Goal: Task Accomplishment & Management: Use online tool/utility

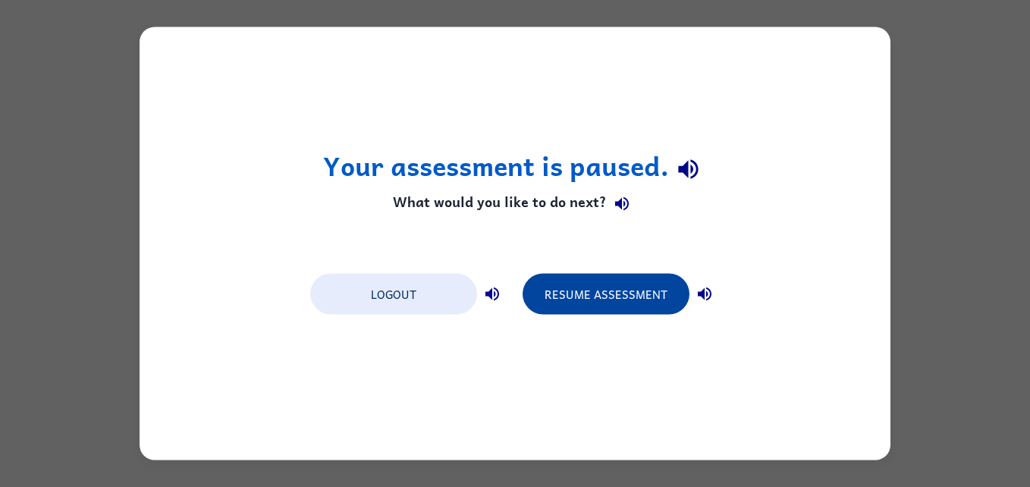
click at [616, 290] on button "Resume Assessment" at bounding box center [605, 294] width 167 height 41
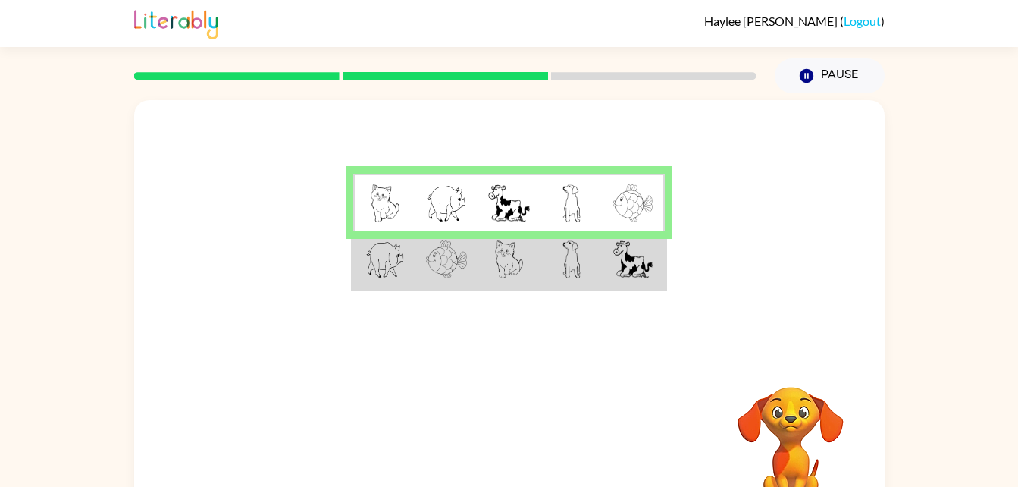
scroll to position [1, 0]
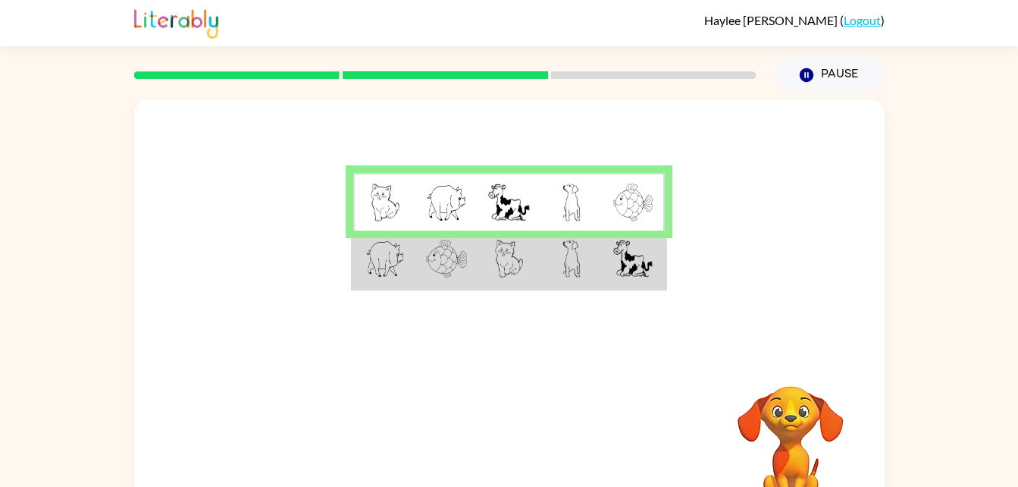
click at [550, 234] on td at bounding box center [572, 259] width 62 height 58
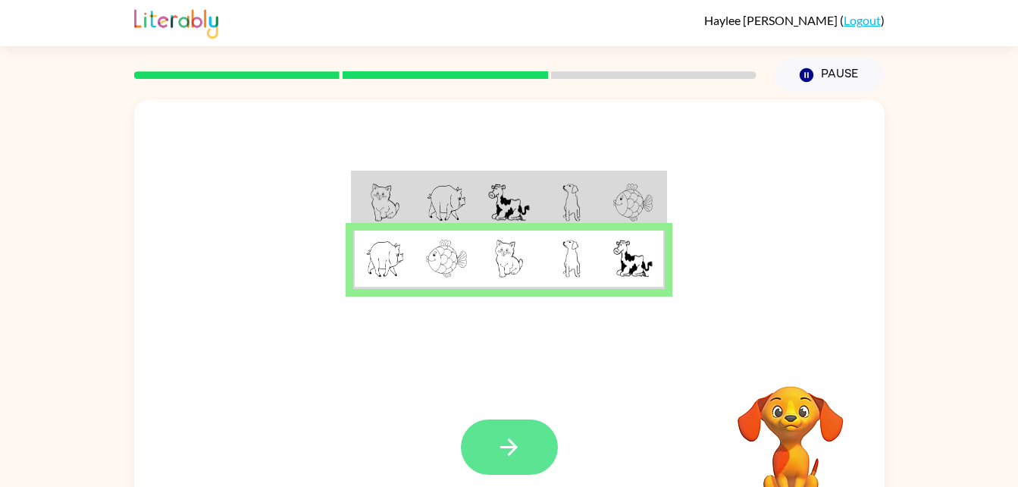
click at [529, 464] on button "button" at bounding box center [509, 446] width 97 height 55
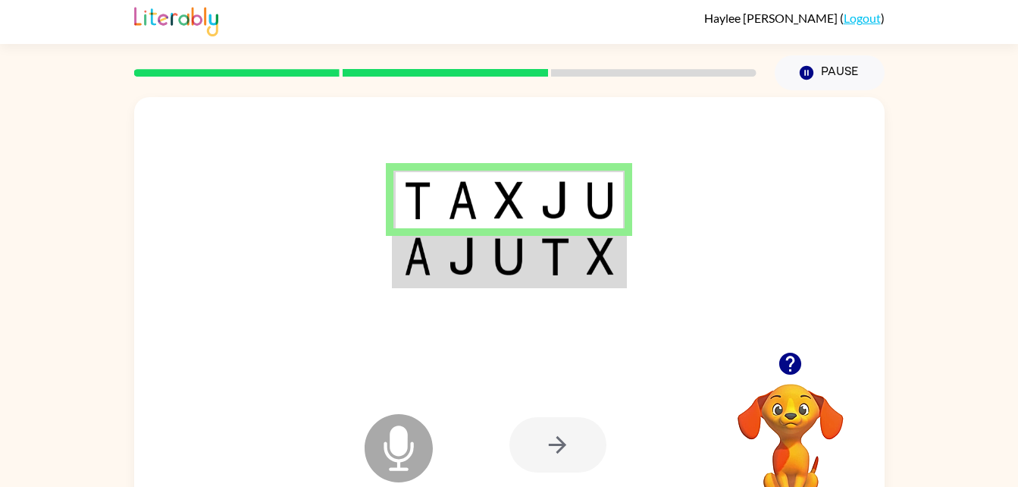
scroll to position [0, 0]
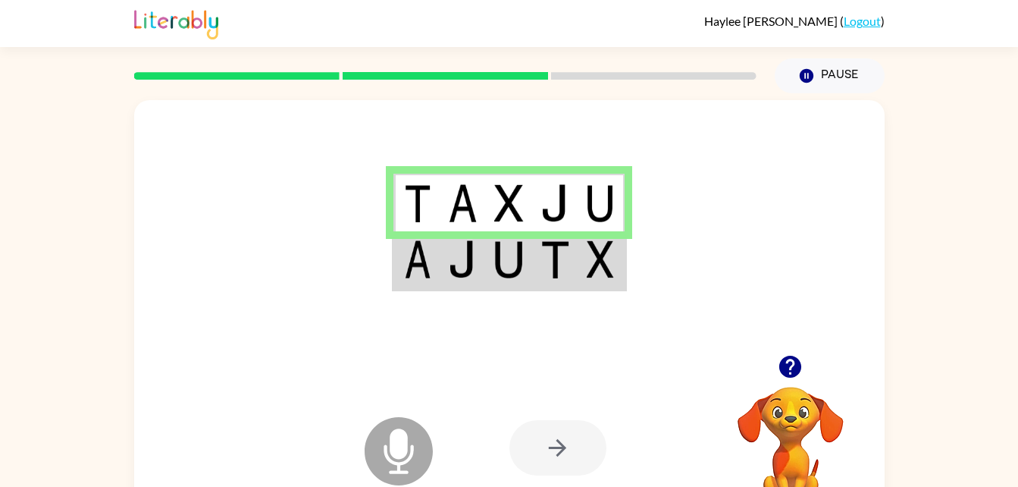
click at [569, 251] on img at bounding box center [555, 259] width 29 height 38
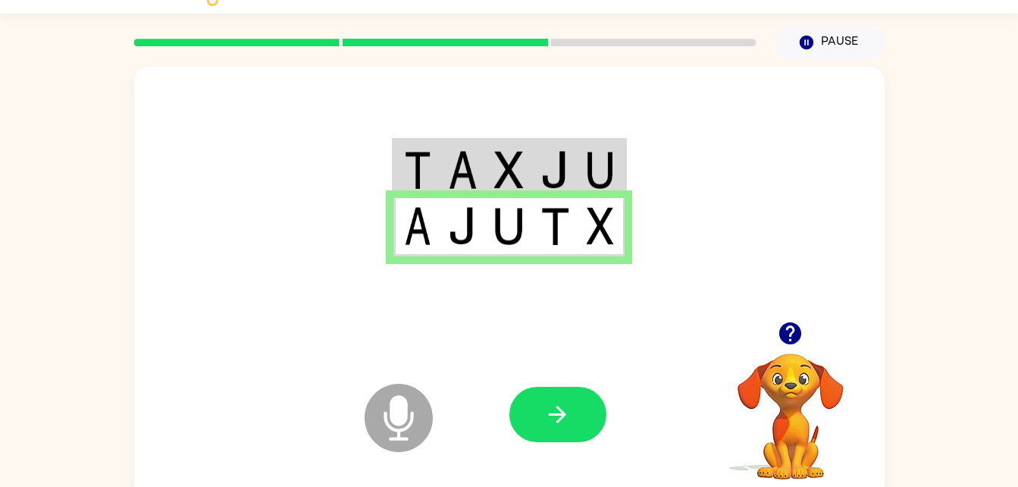
scroll to position [46, 0]
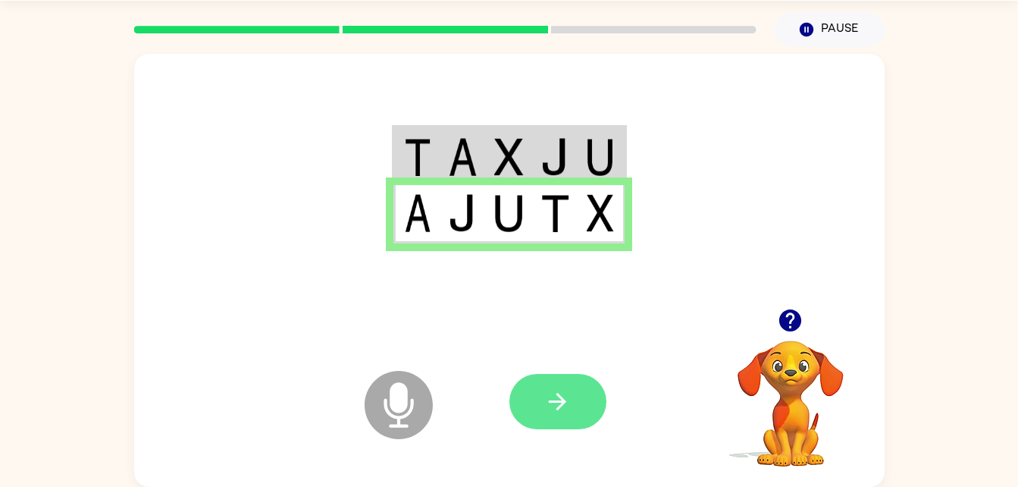
click at [567, 408] on icon "button" at bounding box center [557, 401] width 27 height 27
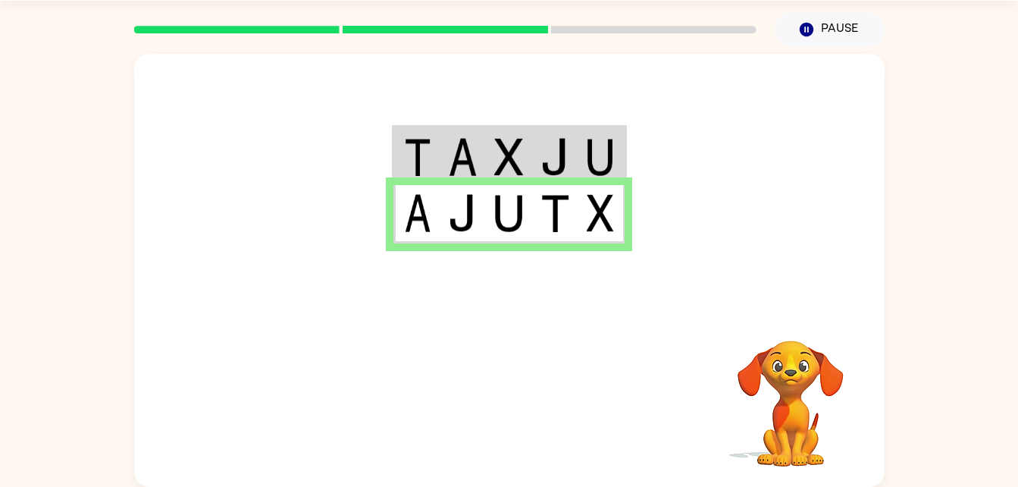
click at [816, 423] on video "Your browser must support playing .mp4 files to use Literably. Please try using…" at bounding box center [791, 393] width 152 height 152
click at [580, 115] on div at bounding box center [509, 181] width 751 height 255
click at [557, 158] on img at bounding box center [555, 157] width 29 height 38
click at [563, 132] on td at bounding box center [555, 156] width 46 height 58
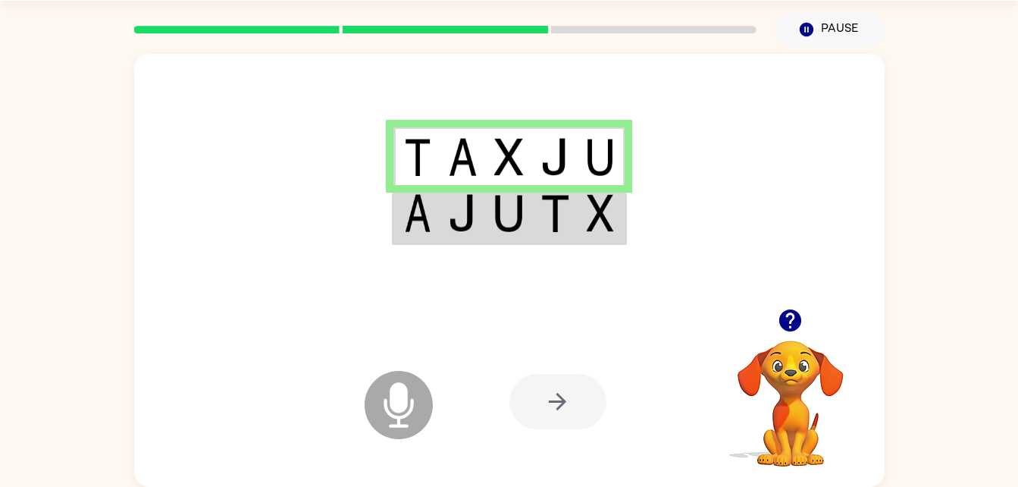
click at [566, 142] on img at bounding box center [555, 157] width 29 height 38
click at [392, 419] on icon at bounding box center [399, 405] width 68 height 68
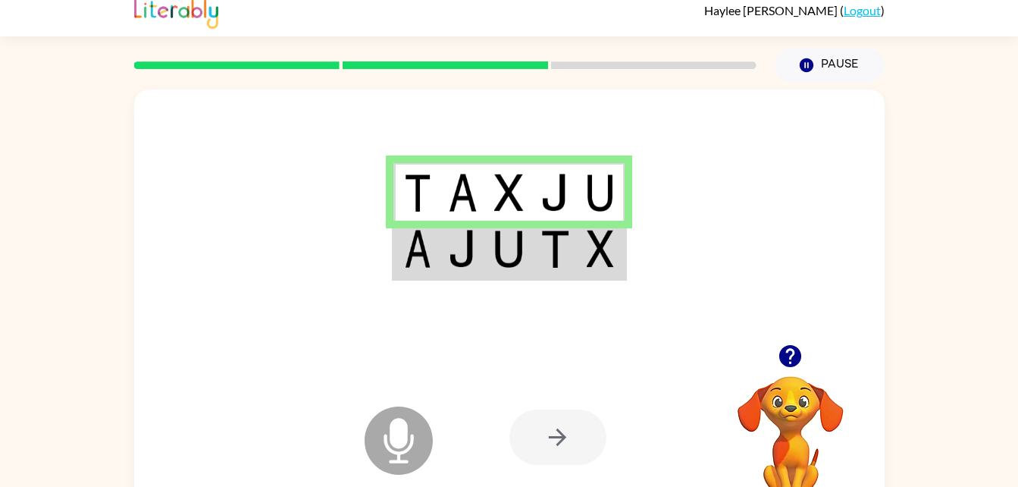
scroll to position [0, 0]
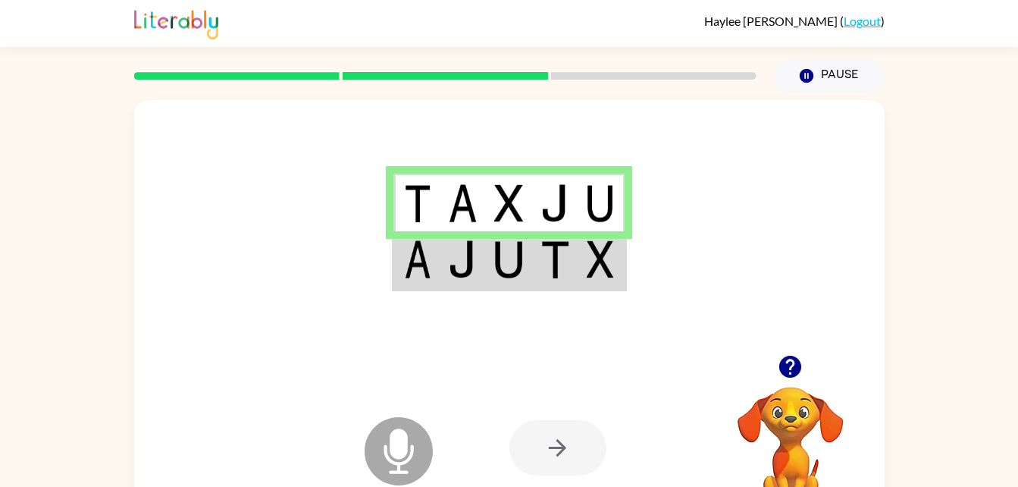
click at [516, 269] on img at bounding box center [508, 259] width 29 height 38
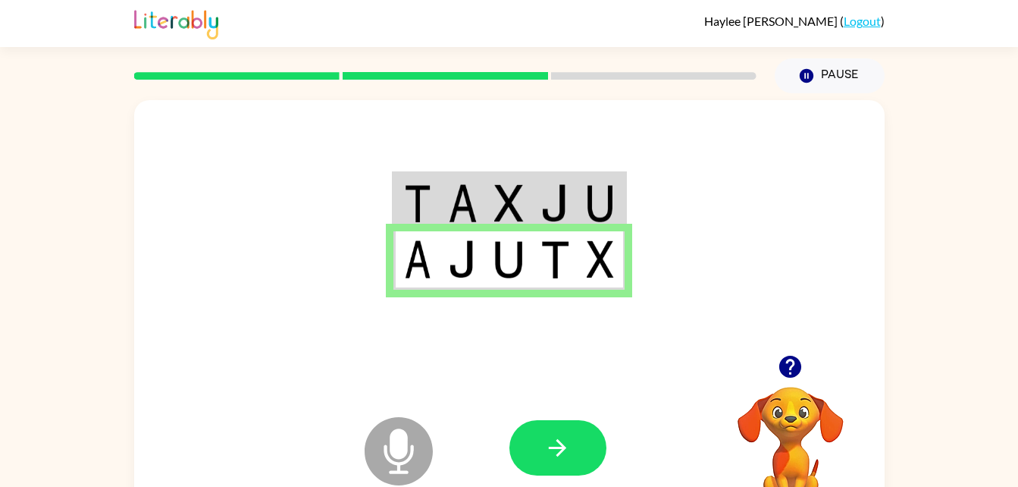
click at [505, 266] on img at bounding box center [508, 259] width 29 height 38
click at [554, 453] on icon "button" at bounding box center [557, 447] width 27 height 27
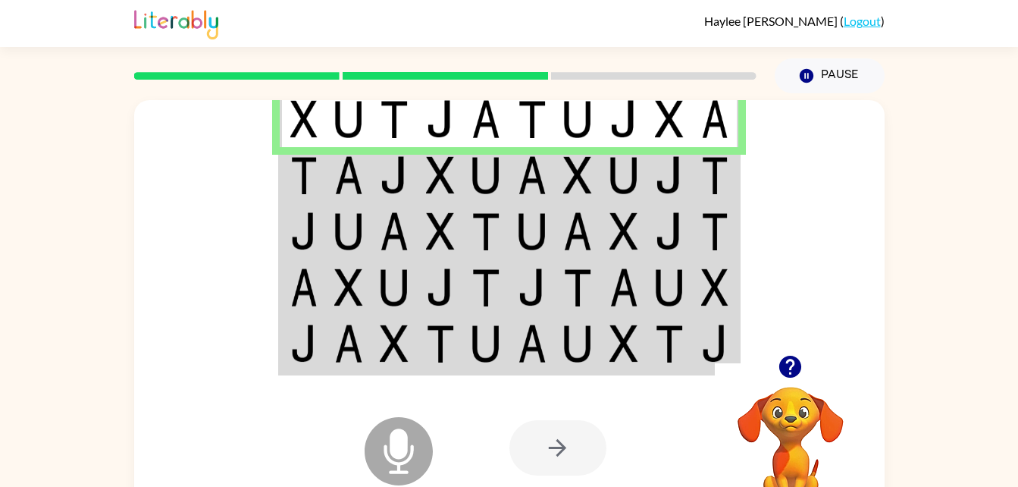
click at [469, 173] on td at bounding box center [486, 175] width 46 height 56
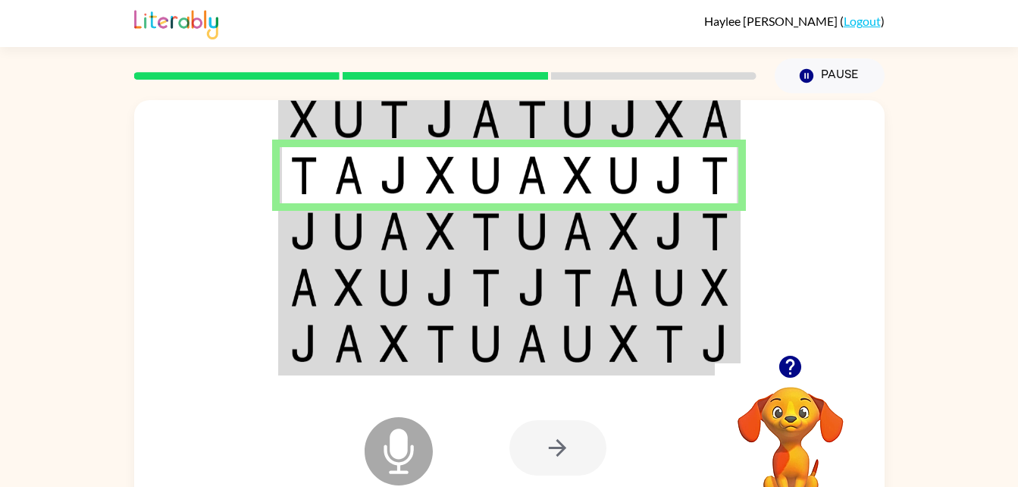
click at [436, 240] on img at bounding box center [440, 231] width 29 height 38
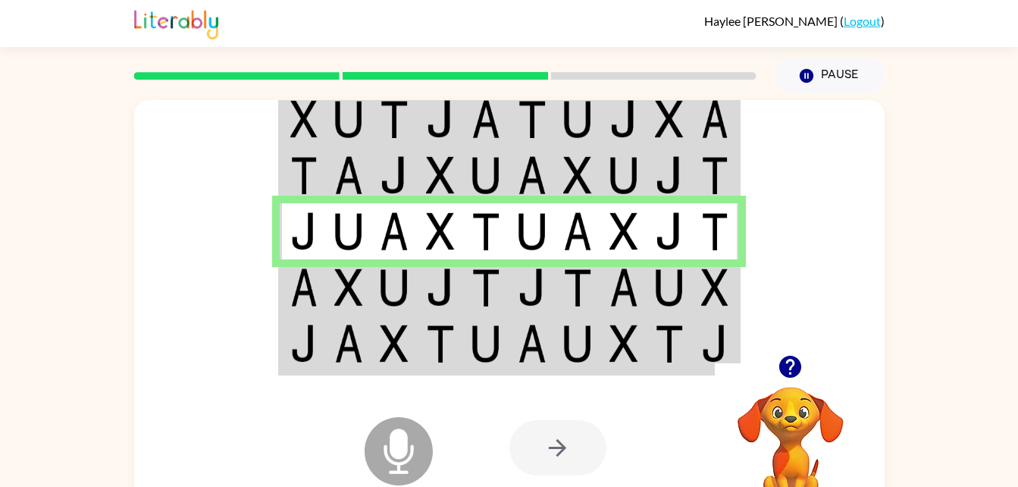
click at [525, 268] on td at bounding box center [533, 287] width 46 height 56
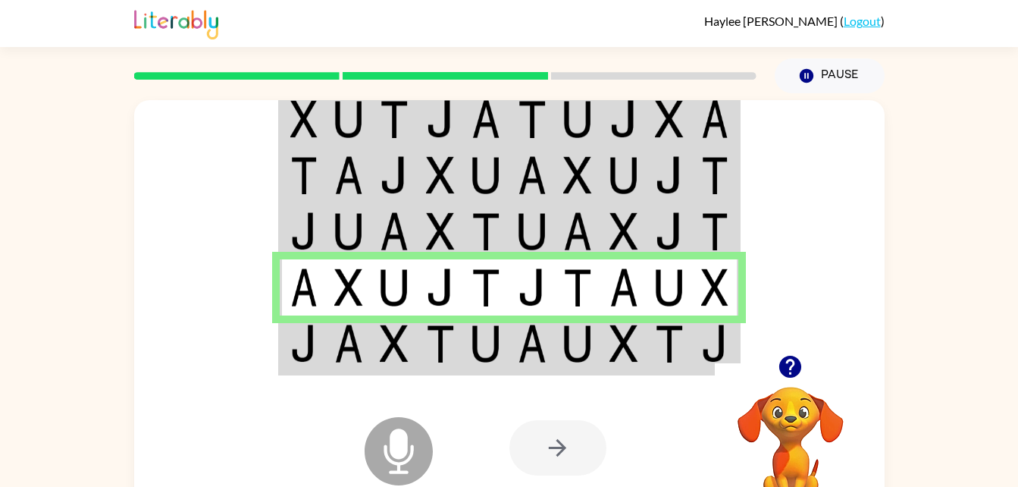
click at [499, 346] on img at bounding box center [486, 344] width 29 height 38
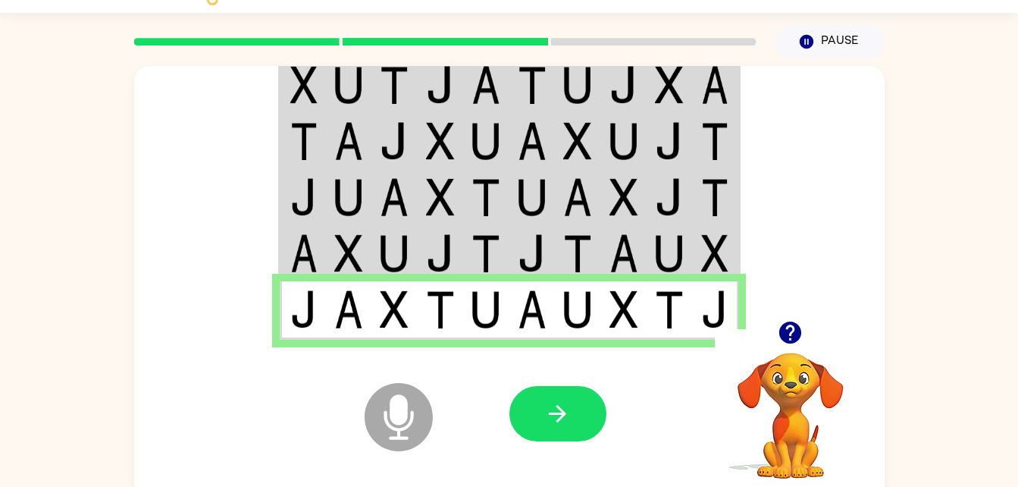
scroll to position [46, 0]
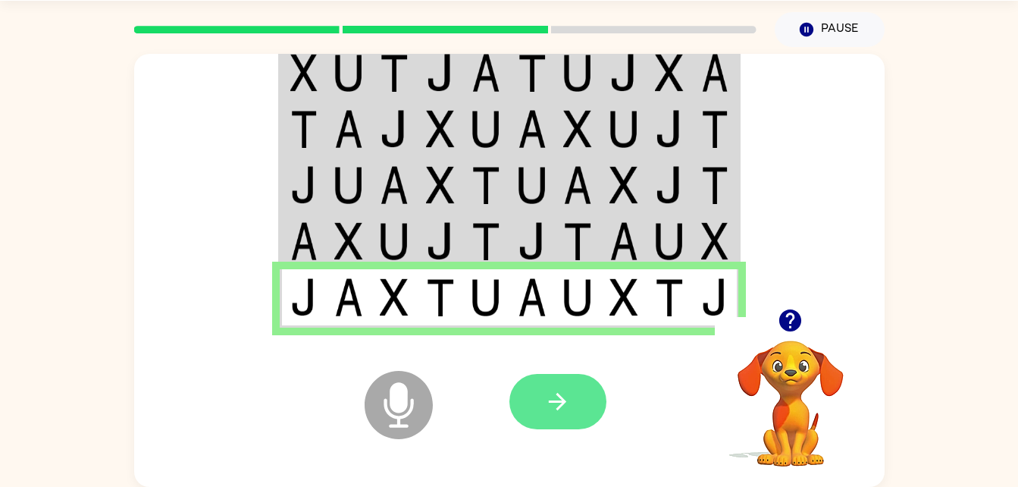
click at [559, 408] on icon "button" at bounding box center [557, 401] width 17 height 17
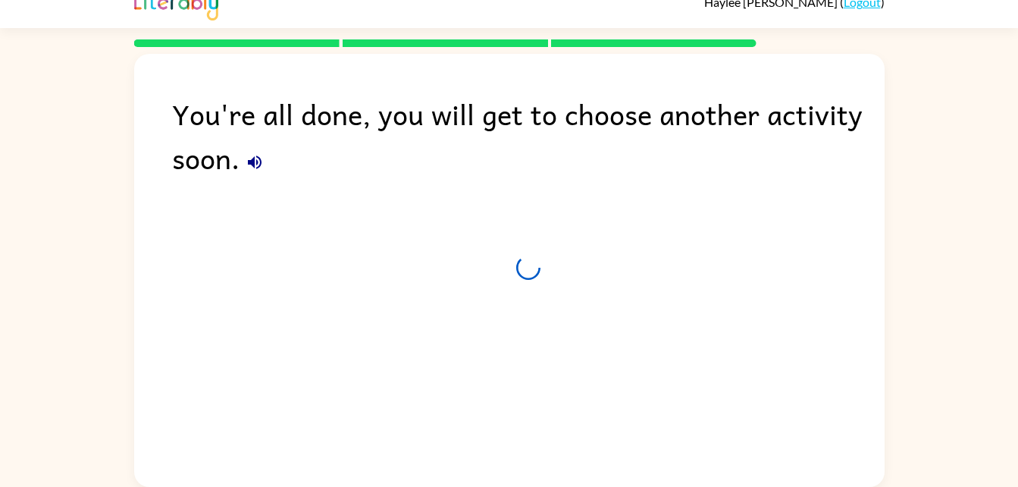
scroll to position [19, 0]
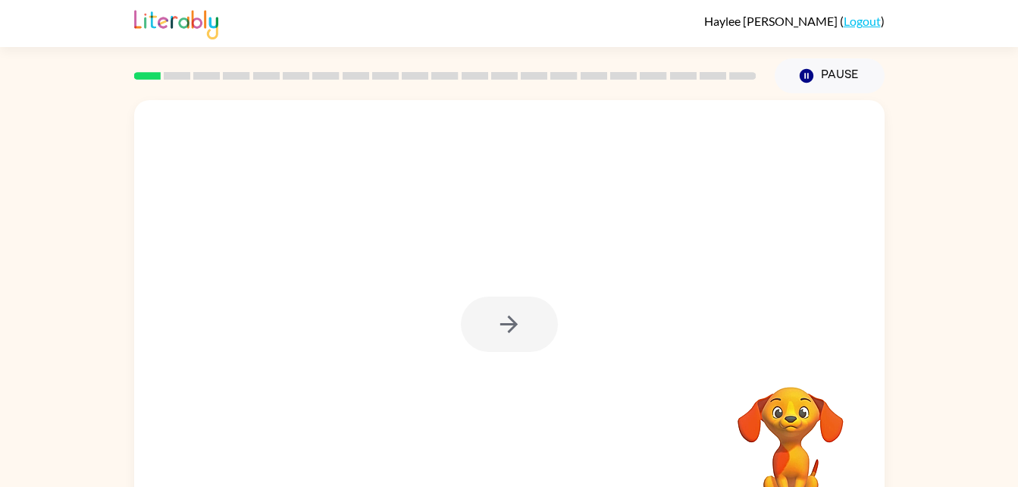
click at [527, 312] on div at bounding box center [509, 323] width 97 height 55
click at [515, 313] on icon "button" at bounding box center [509, 324] width 27 height 27
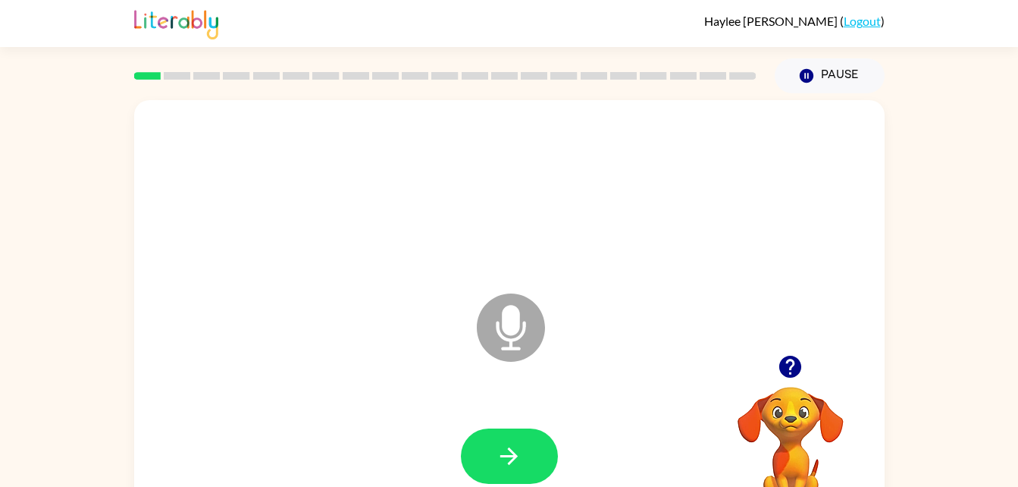
click at [509, 411] on div at bounding box center [509, 456] width 720 height 124
click at [506, 431] on button "button" at bounding box center [509, 455] width 97 height 55
click at [527, 432] on button "button" at bounding box center [509, 455] width 97 height 55
click at [525, 436] on button "button" at bounding box center [509, 455] width 97 height 55
click at [551, 459] on button "button" at bounding box center [509, 455] width 97 height 55
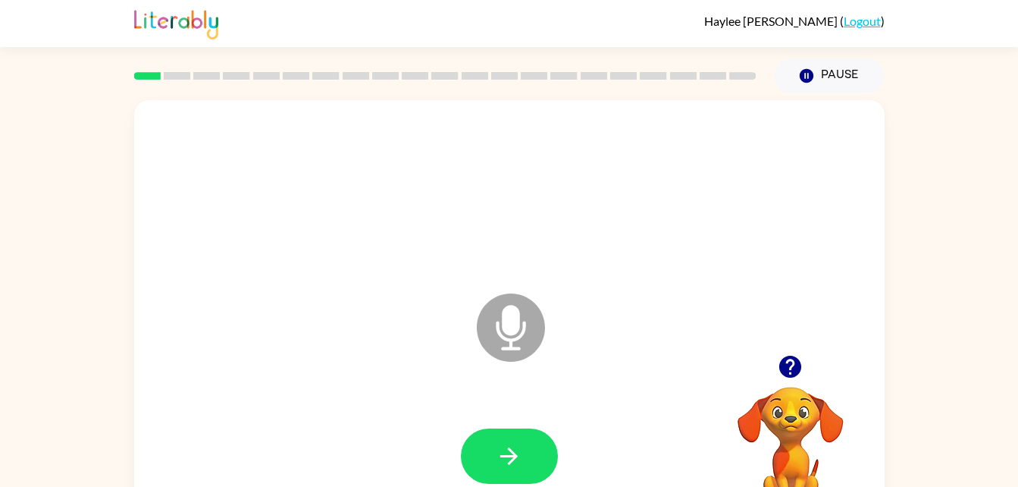
click at [791, 362] on icon "button" at bounding box center [790, 367] width 22 height 22
click at [802, 373] on video "Your browser must support playing .mp4 files to use Literably. Please try using…" at bounding box center [791, 439] width 152 height 152
click at [515, 451] on icon "button" at bounding box center [509, 456] width 27 height 27
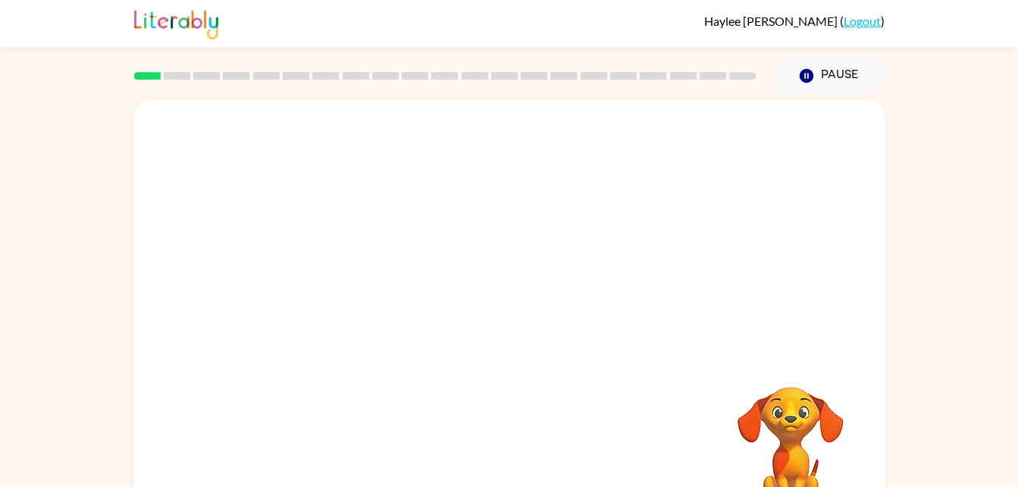
click at [766, 441] on video "Your browser must support playing .mp4 files to use Literably. Please try using…" at bounding box center [791, 439] width 152 height 152
click at [764, 450] on video "Your browser must support playing .mp4 files to use Literably. Please try using…" at bounding box center [791, 439] width 152 height 152
click at [764, 448] on video "Your browser must support playing .mp4 files to use Literably. Please try using…" at bounding box center [791, 439] width 152 height 152
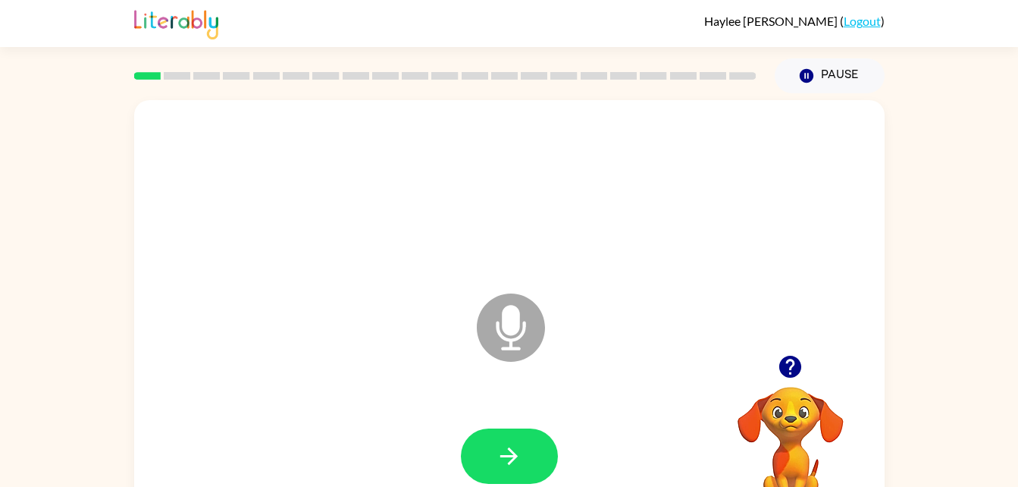
click at [545, 428] on div at bounding box center [509, 455] width 97 height 55
click at [513, 444] on icon "button" at bounding box center [509, 456] width 27 height 27
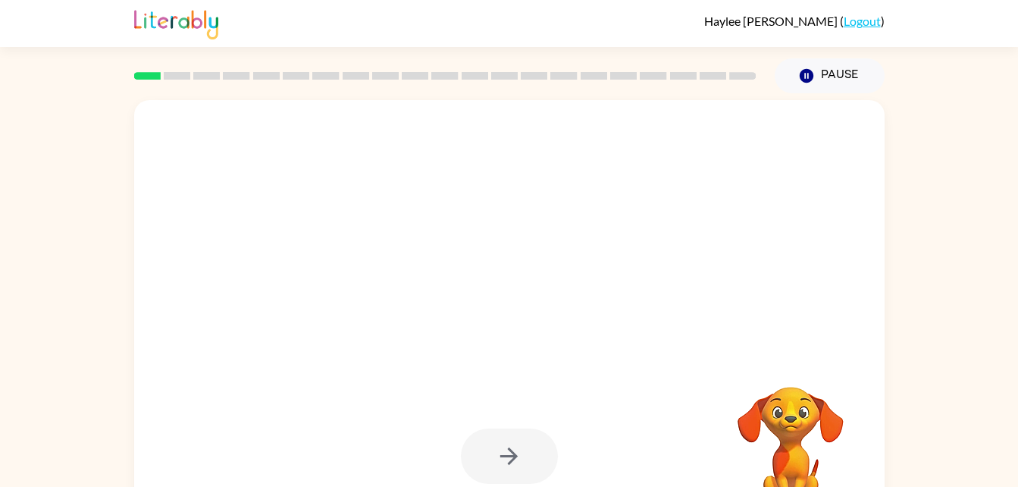
click at [506, 444] on div at bounding box center [509, 455] width 97 height 55
click at [527, 463] on div at bounding box center [509, 455] width 97 height 55
click at [754, 401] on video "Your browser must support playing .mp4 files to use Literably. Please try using…" at bounding box center [791, 439] width 152 height 152
click at [803, 425] on video "Your browser must support playing .mp4 files to use Literably. Please try using…" at bounding box center [791, 439] width 152 height 152
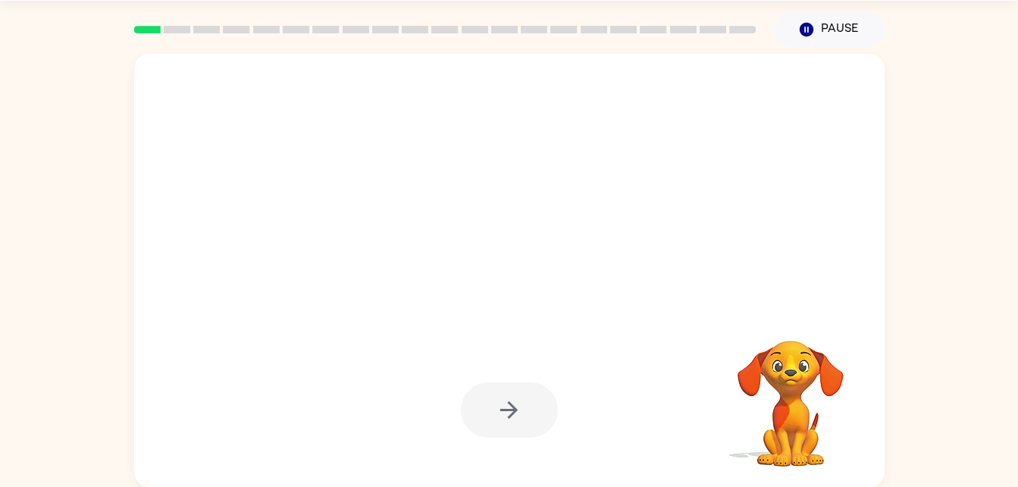
scroll to position [14, 0]
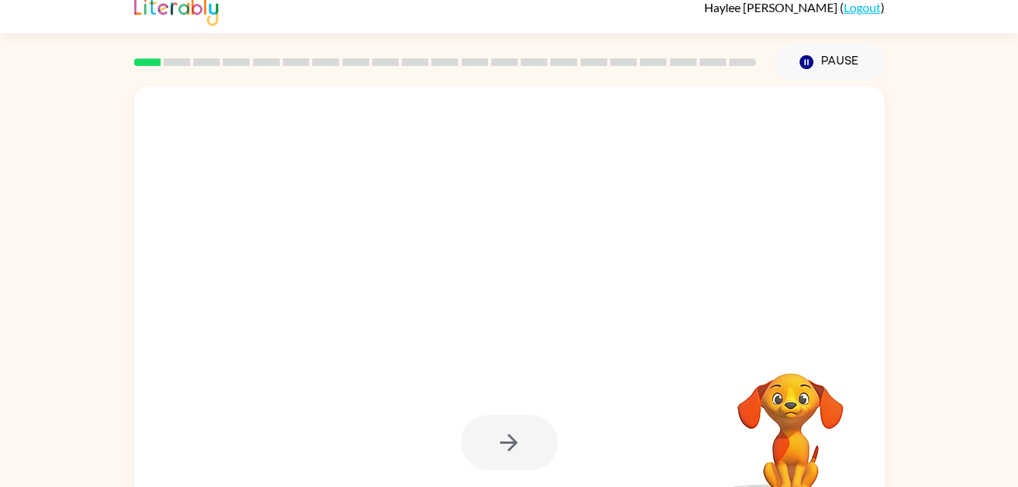
click at [521, 423] on div at bounding box center [509, 442] width 97 height 55
click at [517, 443] on div at bounding box center [509, 442] width 97 height 55
click at [515, 446] on div at bounding box center [509, 442] width 97 height 55
click at [525, 442] on div at bounding box center [509, 442] width 97 height 55
click at [526, 437] on div at bounding box center [509, 442] width 97 height 55
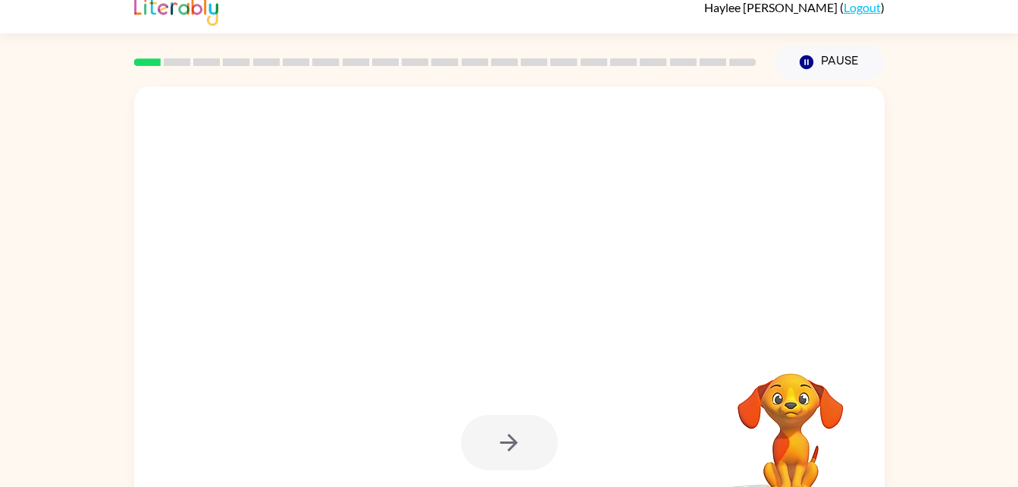
click at [525, 444] on div at bounding box center [509, 442] width 97 height 55
click at [754, 340] on div at bounding box center [509, 302] width 751 height 433
click at [793, 401] on video "Your browser must support playing .mp4 files to use Literably. Please try using…" at bounding box center [791, 426] width 152 height 152
click at [804, 425] on video "Your browser must support playing .mp4 files to use Literably. Please try using…" at bounding box center [791, 426] width 152 height 152
click at [804, 409] on video "Your browser must support playing .mp4 files to use Literably. Please try using…" at bounding box center [791, 426] width 152 height 152
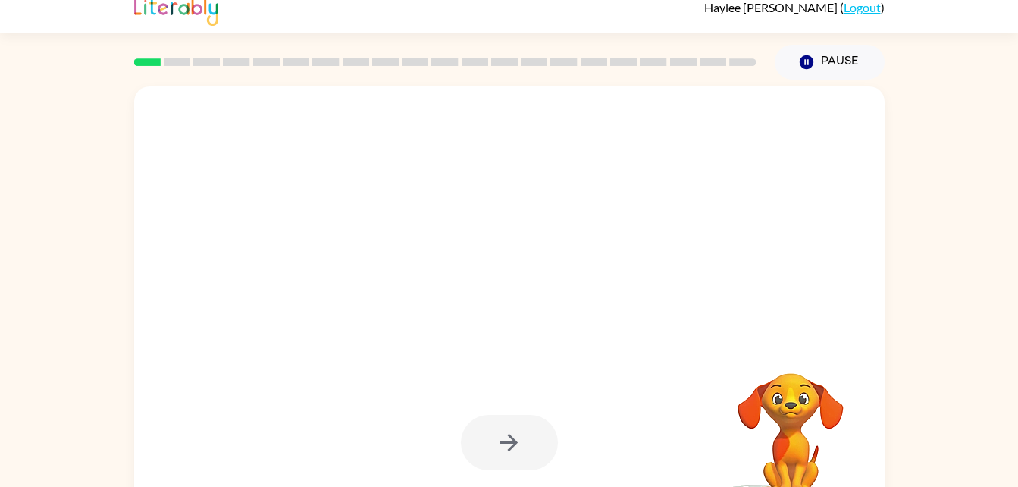
click at [800, 415] on video "Your browser must support playing .mp4 files to use Literably. Please try using…" at bounding box center [791, 426] width 152 height 152
click at [796, 409] on video "Your browser must support playing .mp4 files to use Literably. Please try using…" at bounding box center [791, 426] width 152 height 152
click at [794, 400] on video "Your browser must support playing .mp4 files to use Literably. Please try using…" at bounding box center [791, 426] width 152 height 152
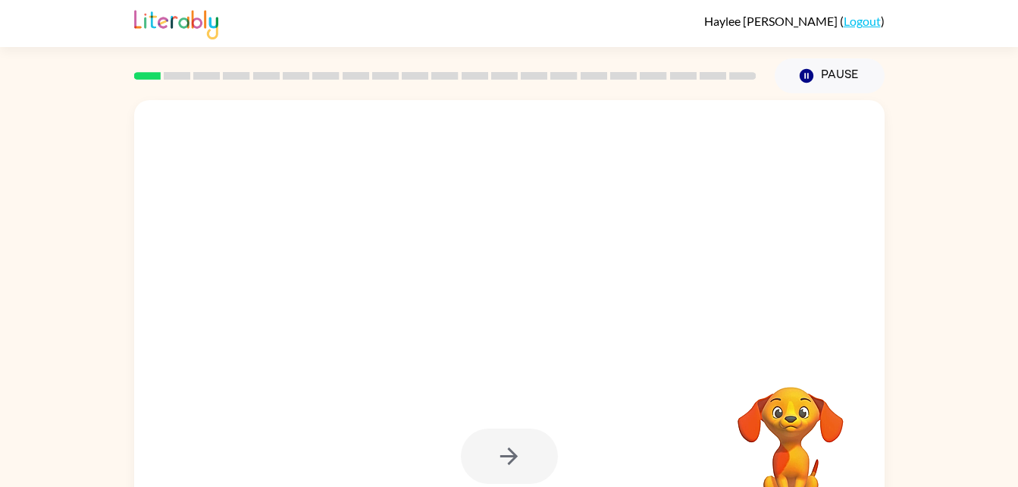
click at [510, 452] on div at bounding box center [509, 455] width 97 height 55
click at [834, 69] on button "Pause Pause" at bounding box center [830, 75] width 110 height 35
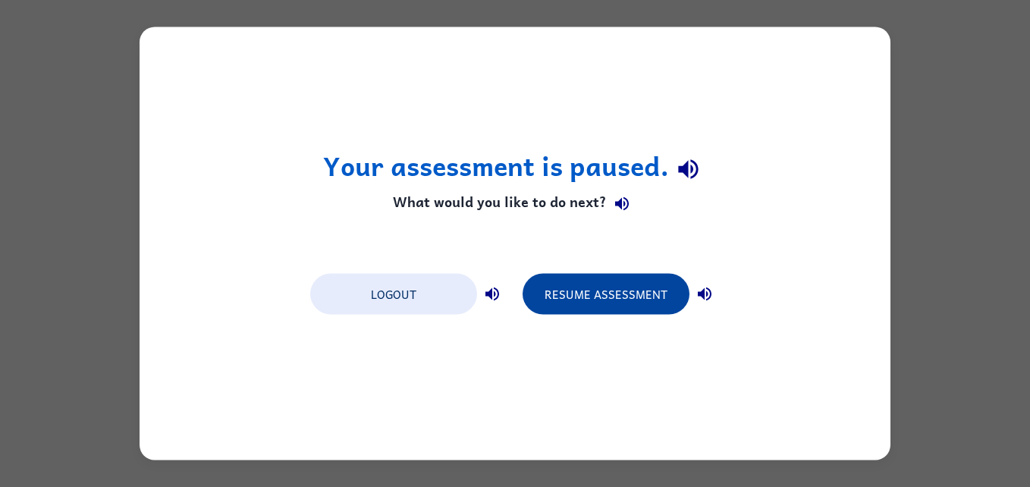
click at [635, 287] on button "Resume Assessment" at bounding box center [605, 294] width 167 height 41
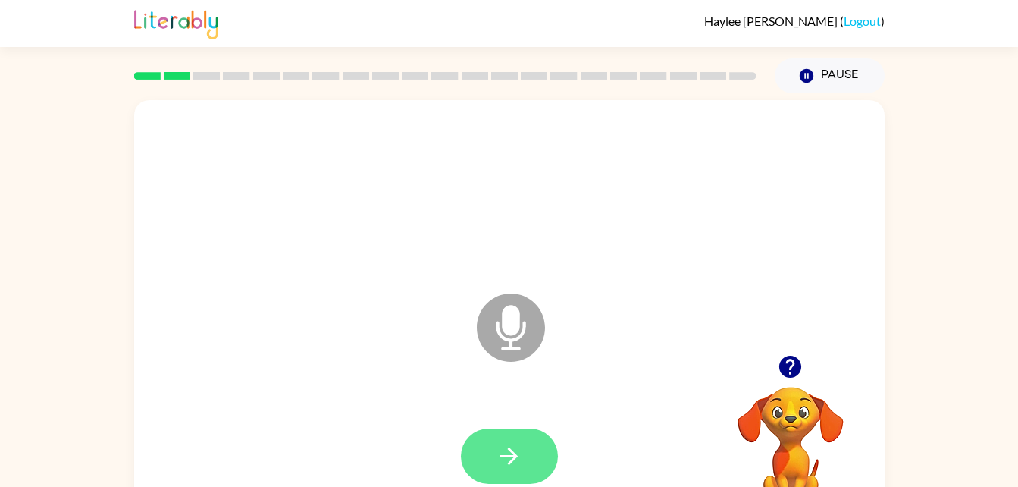
click at [516, 458] on icon "button" at bounding box center [508, 455] width 17 height 17
click at [530, 456] on button "button" at bounding box center [509, 455] width 97 height 55
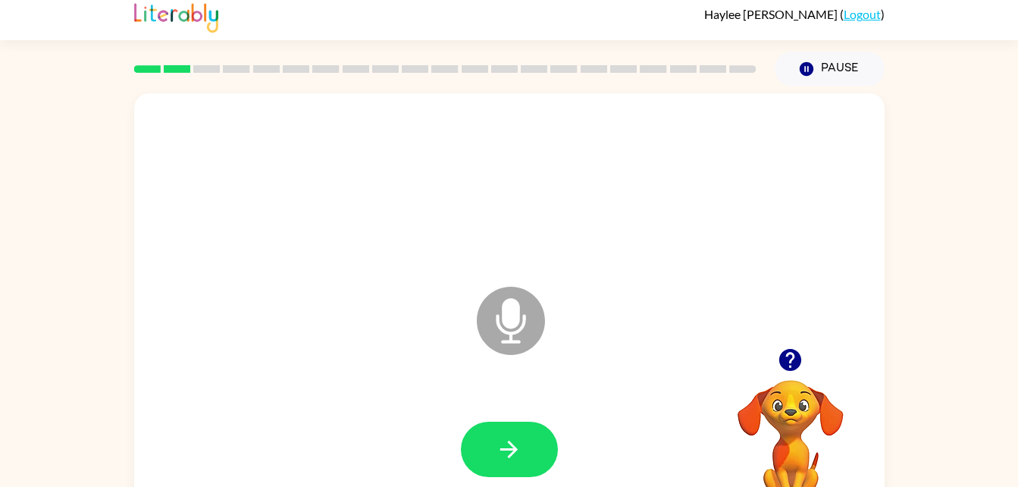
scroll to position [10, 0]
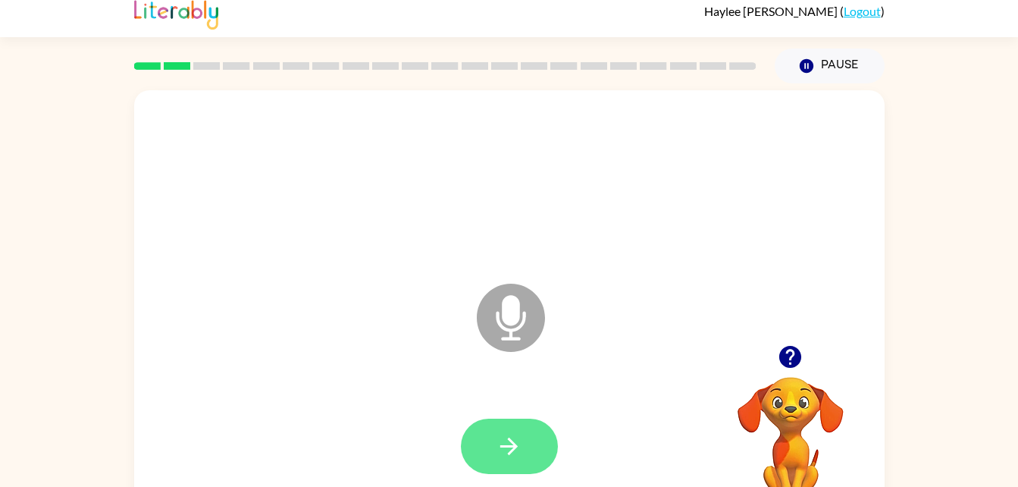
click at [528, 424] on button "button" at bounding box center [509, 446] width 97 height 55
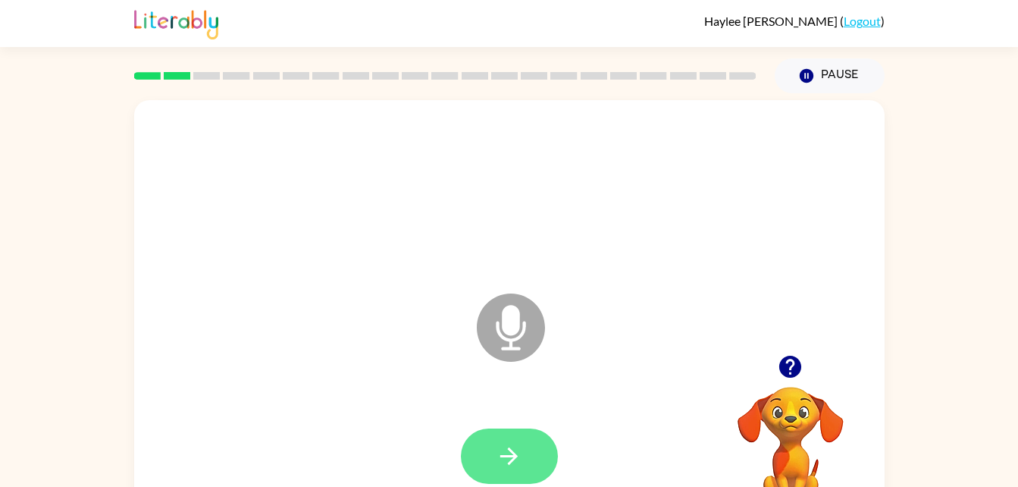
click at [519, 458] on icon "button" at bounding box center [509, 456] width 27 height 27
click at [533, 431] on button "button" at bounding box center [509, 455] width 97 height 55
click at [515, 457] on icon "button" at bounding box center [508, 455] width 17 height 17
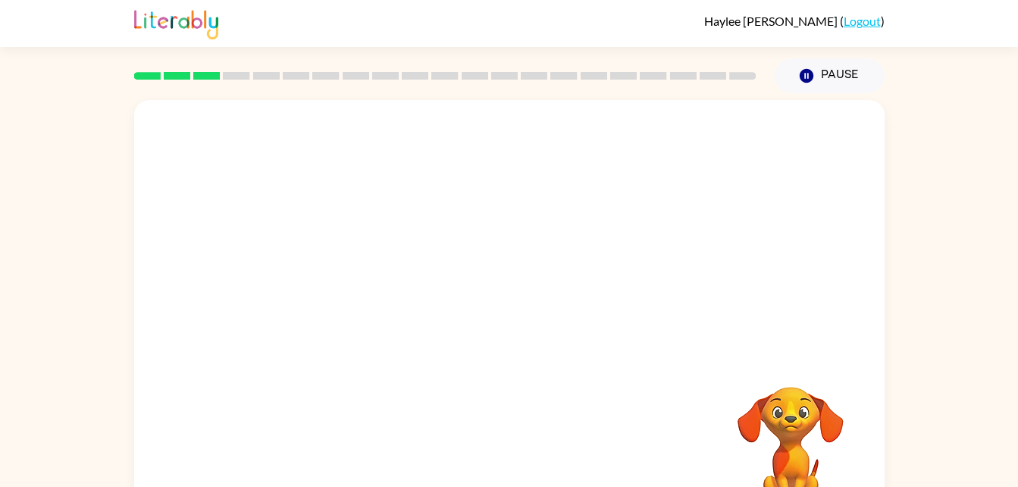
scroll to position [46, 0]
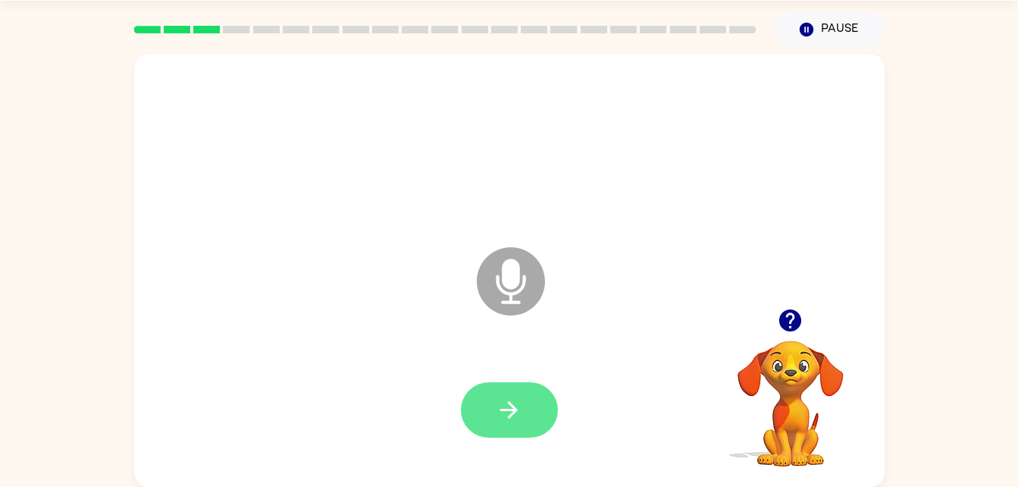
click at [528, 412] on button "button" at bounding box center [509, 409] width 97 height 55
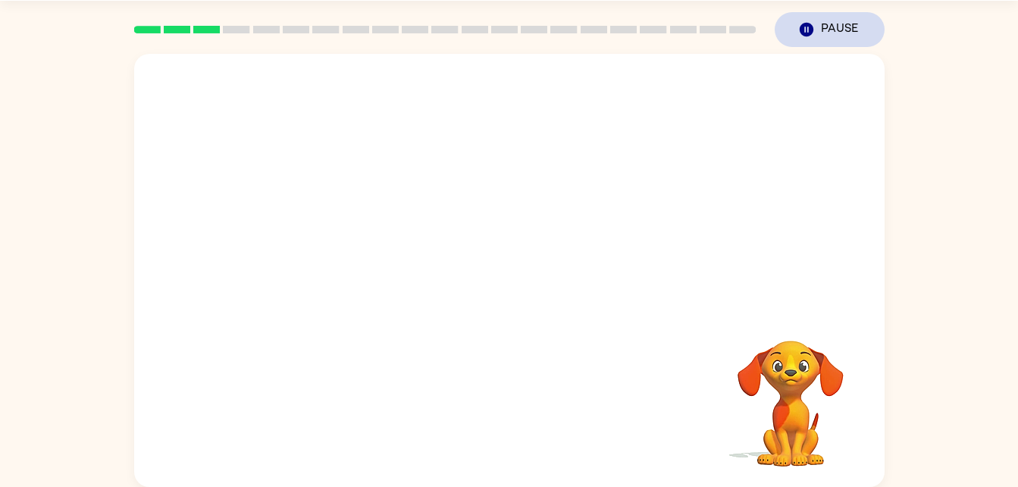
click at [822, 23] on button "Pause Pause" at bounding box center [830, 29] width 110 height 35
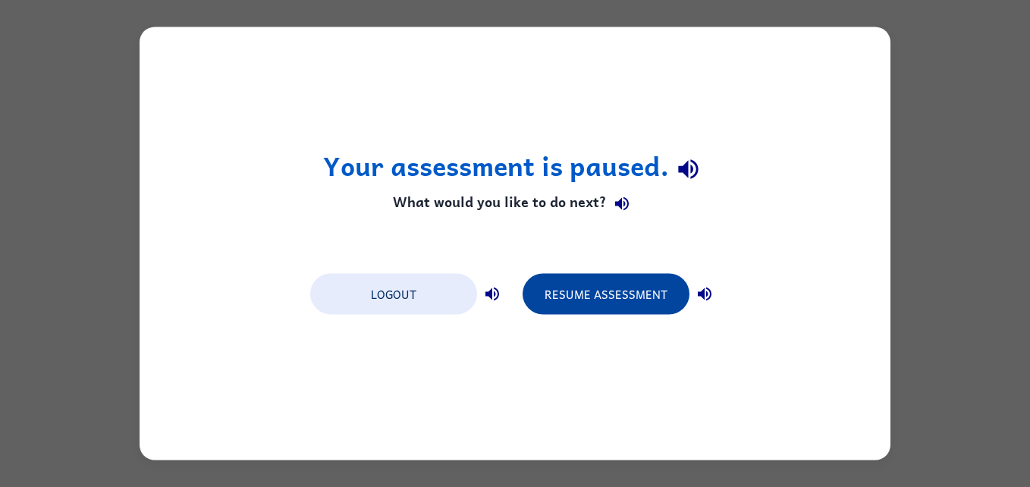
click at [649, 284] on button "Resume Assessment" at bounding box center [605, 294] width 167 height 41
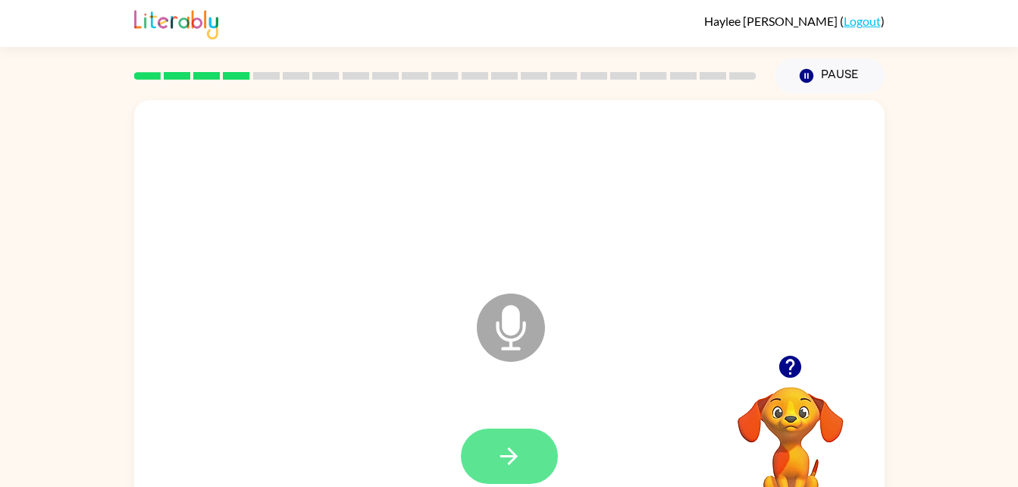
click at [520, 450] on icon "button" at bounding box center [509, 456] width 27 height 27
click at [554, 437] on div at bounding box center [509, 455] width 97 height 55
click at [488, 417] on div at bounding box center [509, 456] width 720 height 124
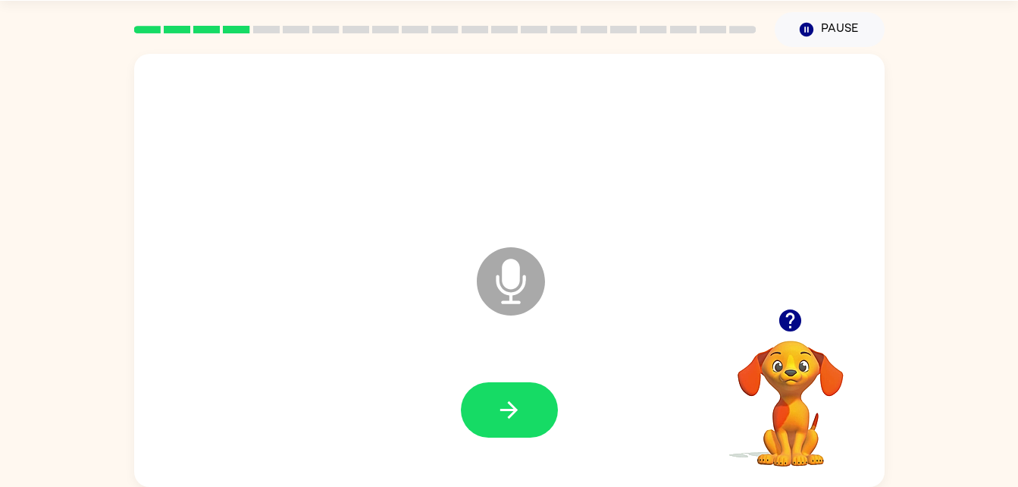
click at [456, 463] on div at bounding box center [509, 410] width 720 height 124
click at [513, 409] on icon "button" at bounding box center [508, 409] width 17 height 17
click at [544, 384] on div at bounding box center [509, 409] width 97 height 55
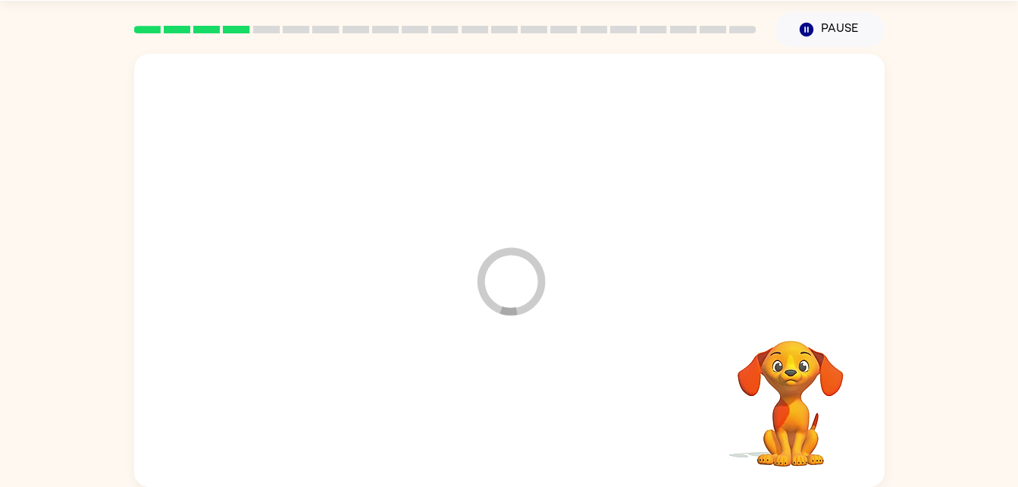
click at [506, 404] on div at bounding box center [509, 410] width 720 height 124
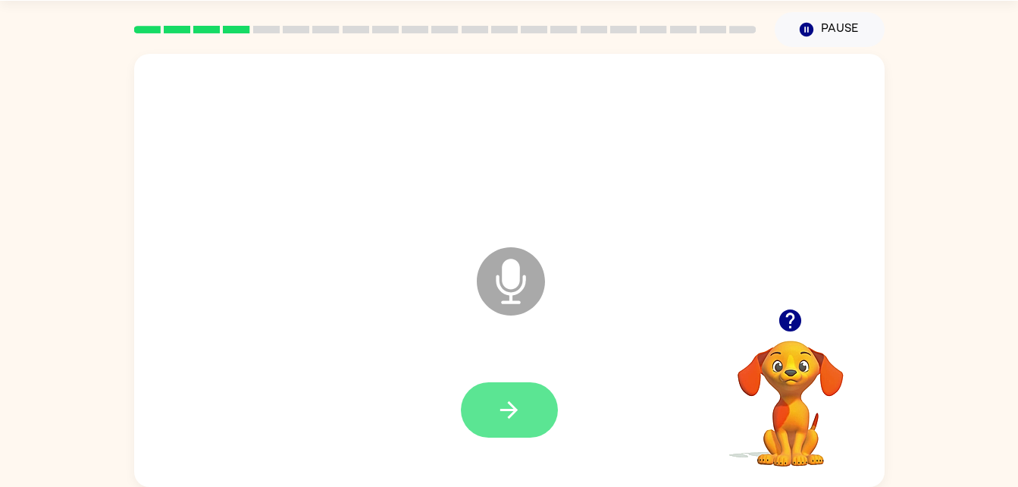
click at [527, 390] on button "button" at bounding box center [509, 409] width 97 height 55
click at [801, 400] on video "Your browser must support playing .mp4 files to use Literably. Please try using…" at bounding box center [791, 393] width 152 height 152
click at [792, 306] on button "button" at bounding box center [790, 320] width 39 height 39
click at [535, 403] on button "button" at bounding box center [509, 409] width 97 height 55
click at [794, 327] on icon "button" at bounding box center [790, 320] width 22 height 22
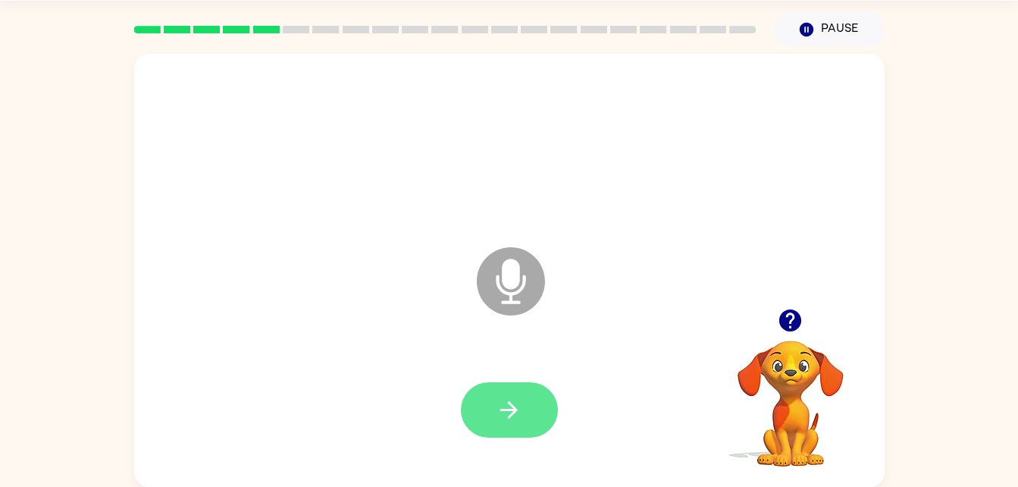
click at [505, 415] on icon "button" at bounding box center [509, 410] width 27 height 27
click at [526, 415] on button "button" at bounding box center [509, 409] width 97 height 55
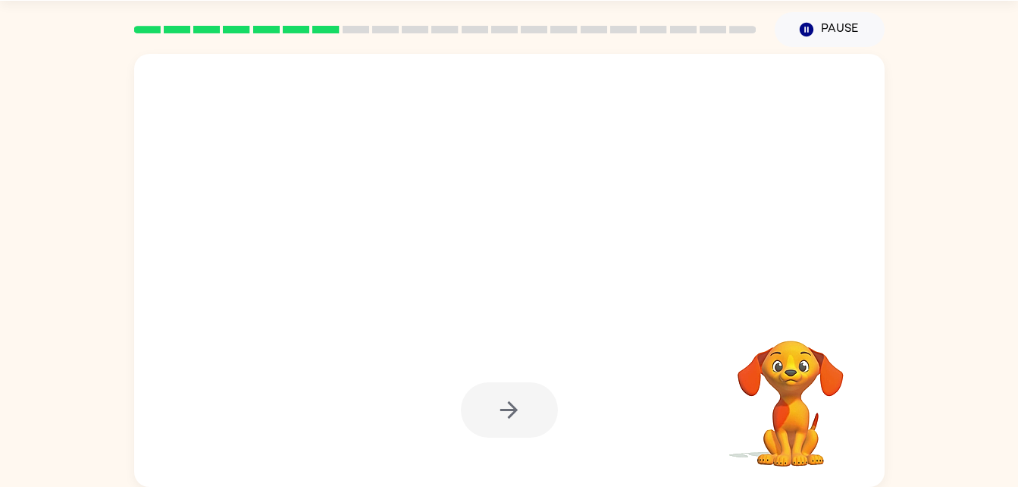
click at [514, 421] on div at bounding box center [509, 409] width 97 height 55
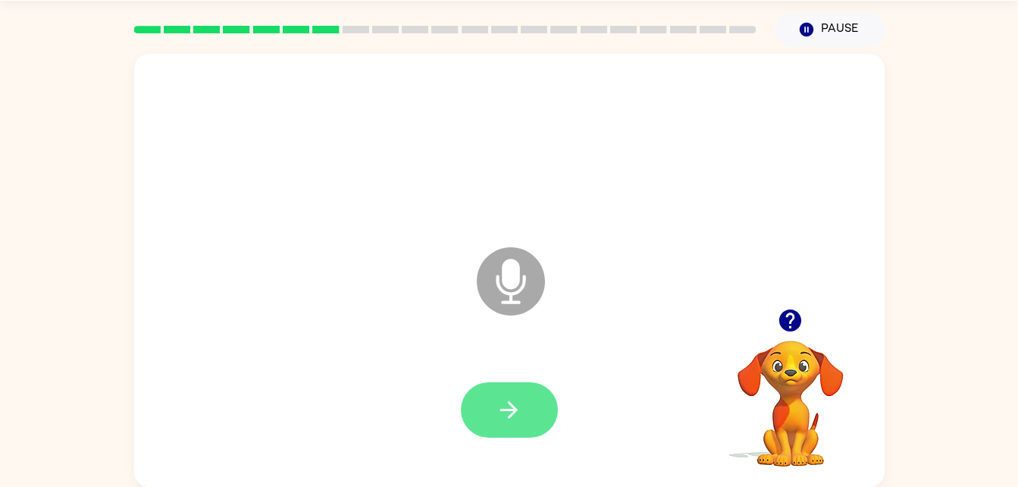
click at [484, 404] on button "button" at bounding box center [509, 409] width 97 height 55
click at [521, 397] on icon "button" at bounding box center [509, 410] width 27 height 27
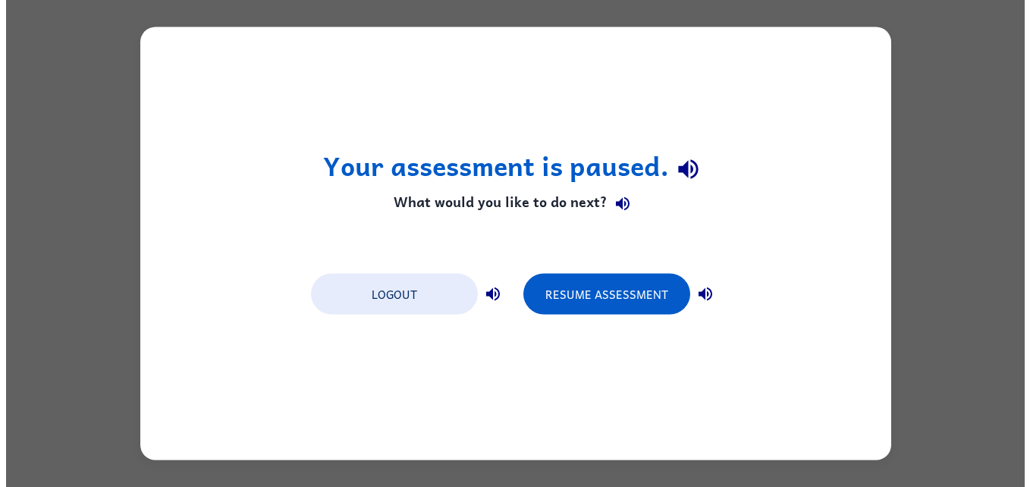
scroll to position [0, 0]
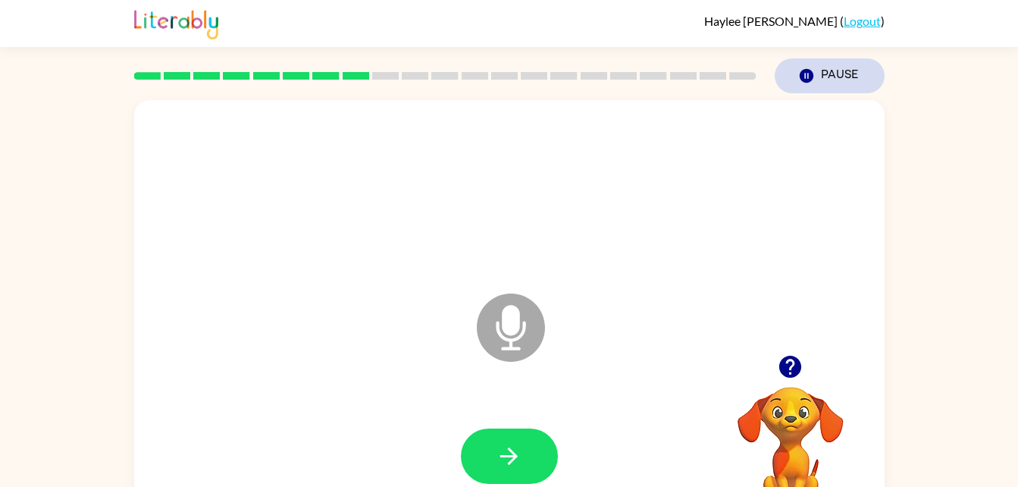
click at [826, 88] on button "Pause Pause" at bounding box center [830, 75] width 110 height 35
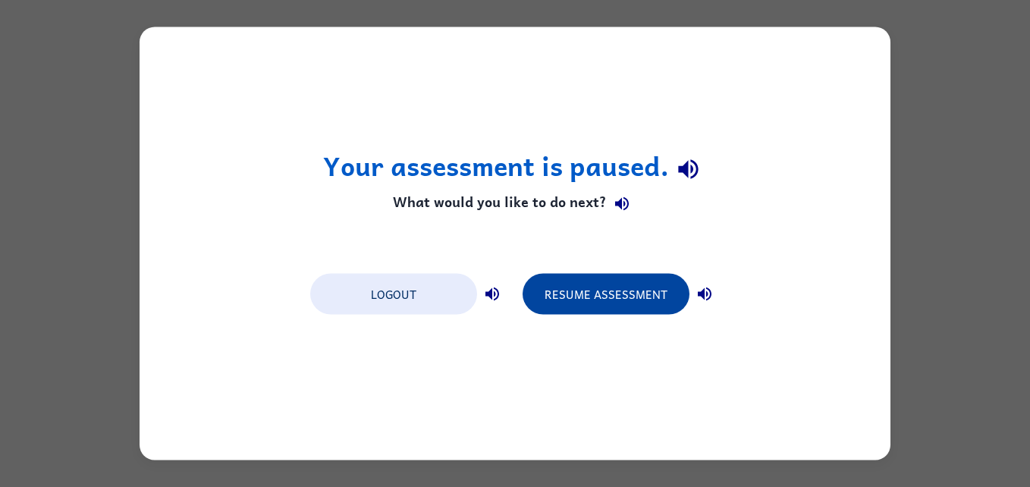
click at [621, 291] on button "Resume Assessment" at bounding box center [605, 294] width 167 height 41
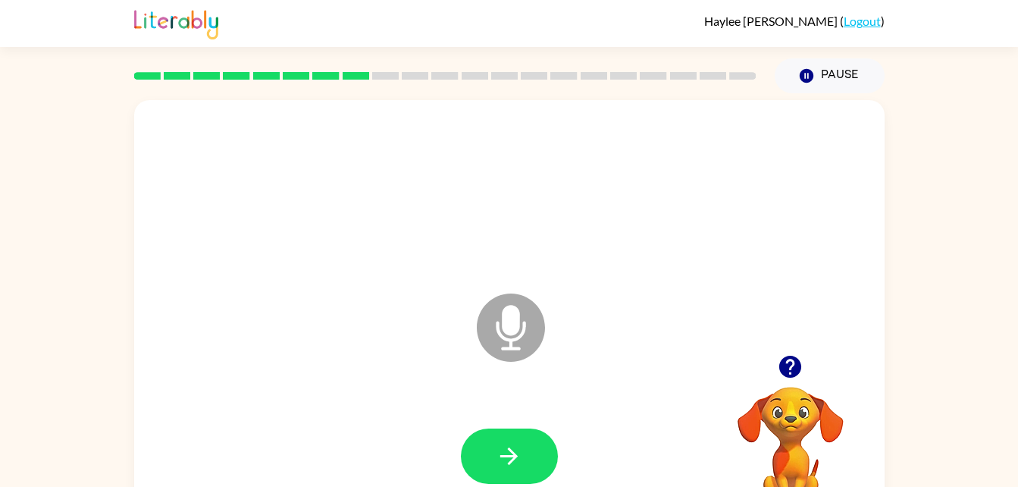
scroll to position [46, 0]
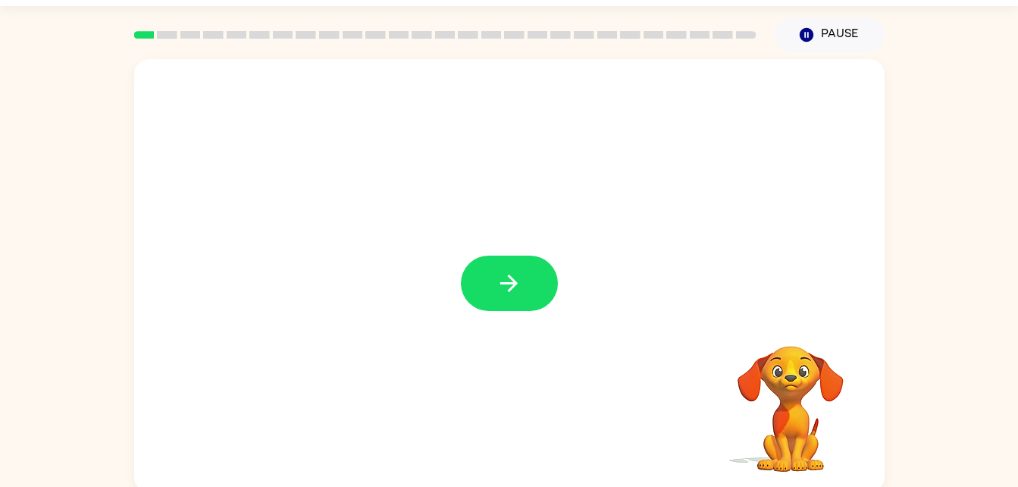
scroll to position [46, 0]
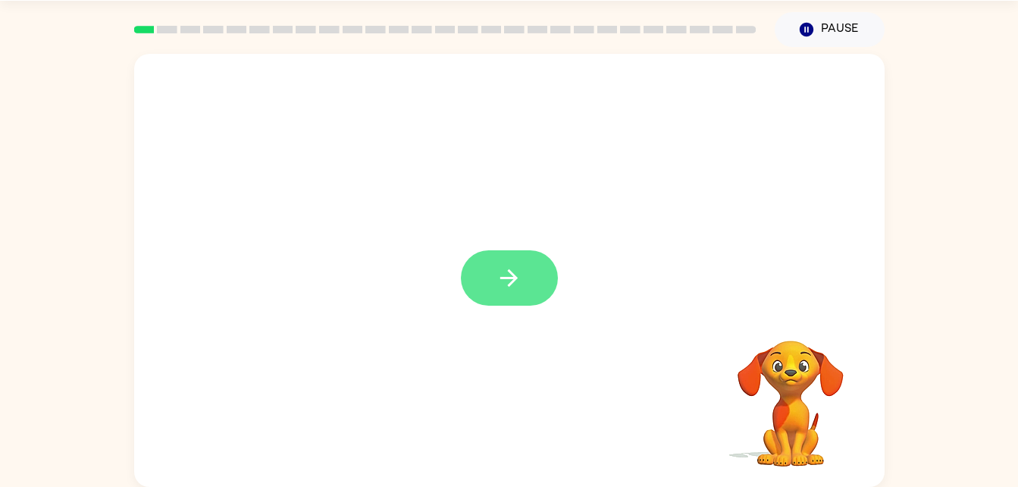
click at [505, 271] on icon "button" at bounding box center [509, 278] width 27 height 27
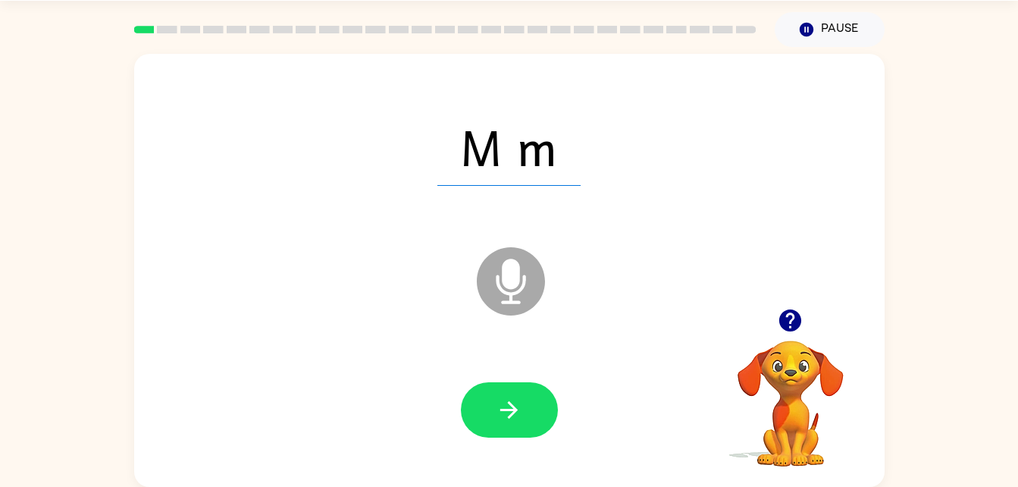
click at [541, 435] on div at bounding box center [509, 409] width 97 height 55
click at [519, 416] on icon "button" at bounding box center [509, 410] width 27 height 27
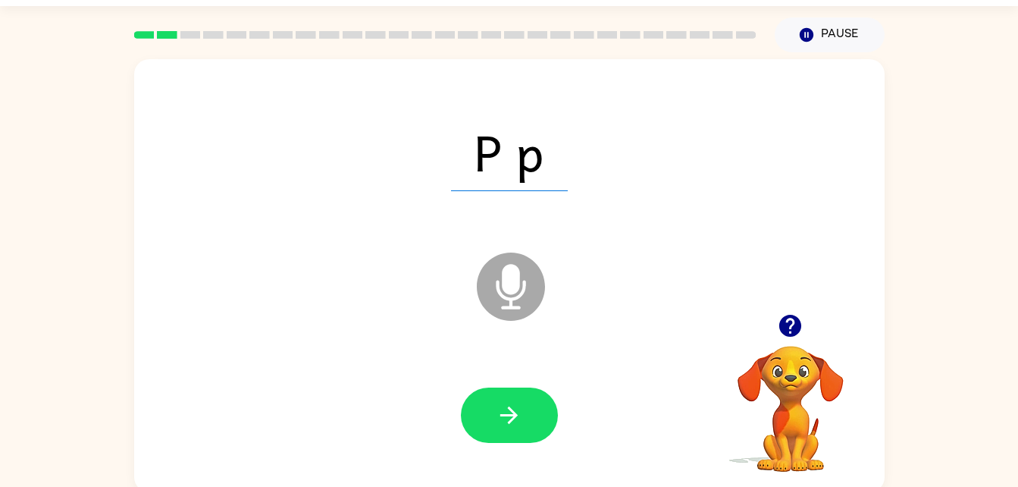
scroll to position [40, 0]
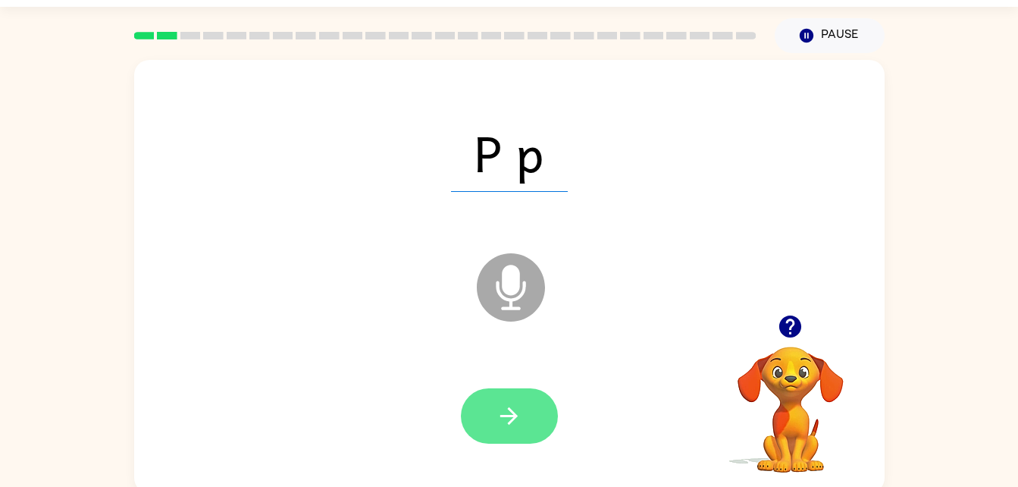
click at [496, 420] on icon "button" at bounding box center [509, 416] width 27 height 27
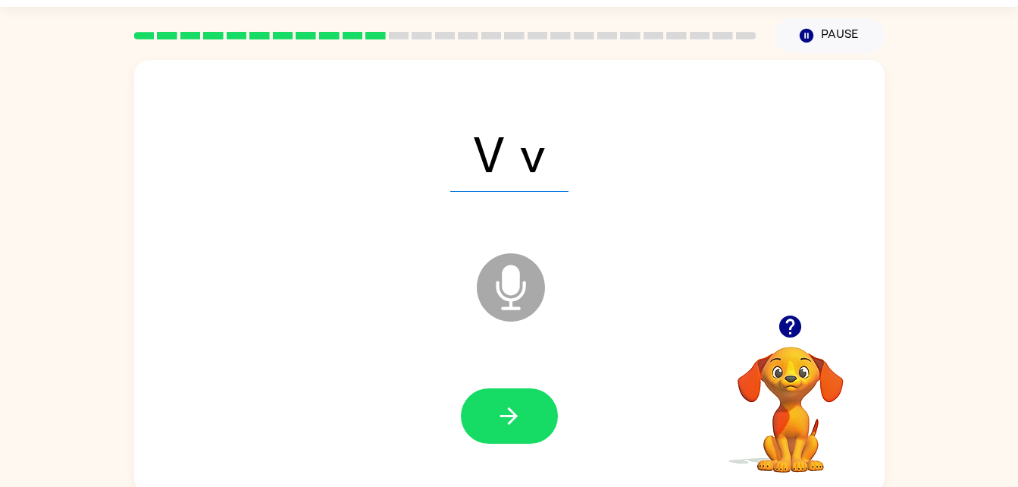
scroll to position [0, 0]
